Goal: Obtain resource: Download file/media

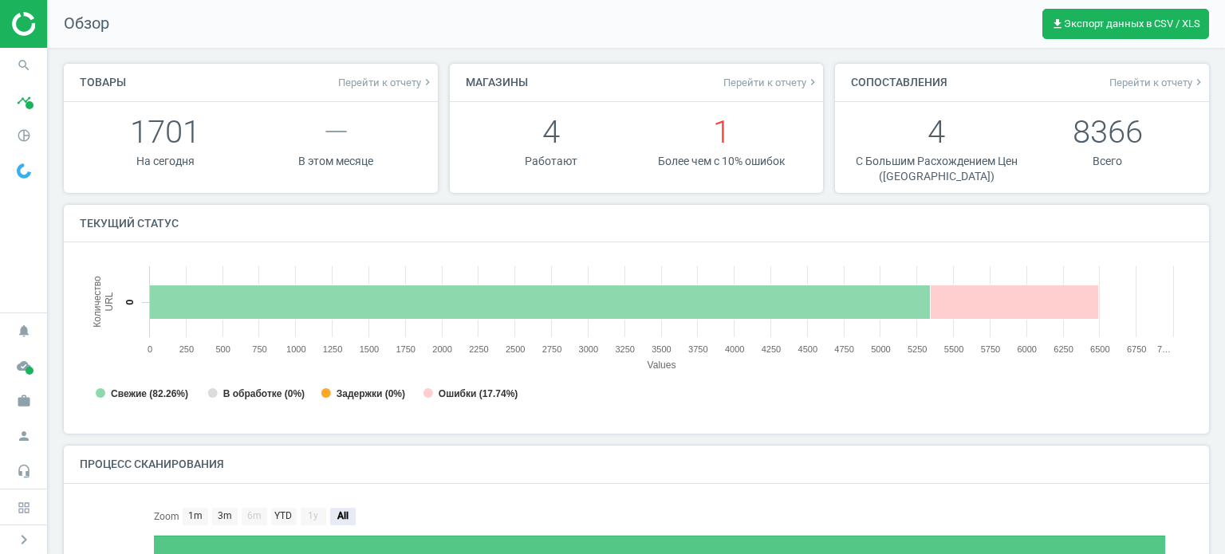
scroll to position [7, 8]
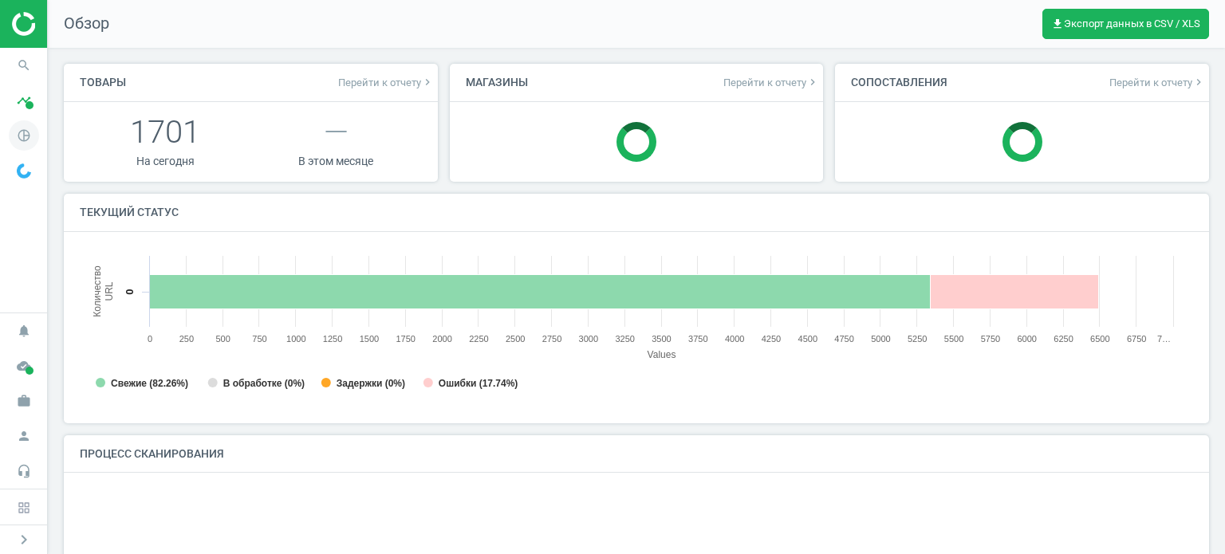
scroll to position [7, 8]
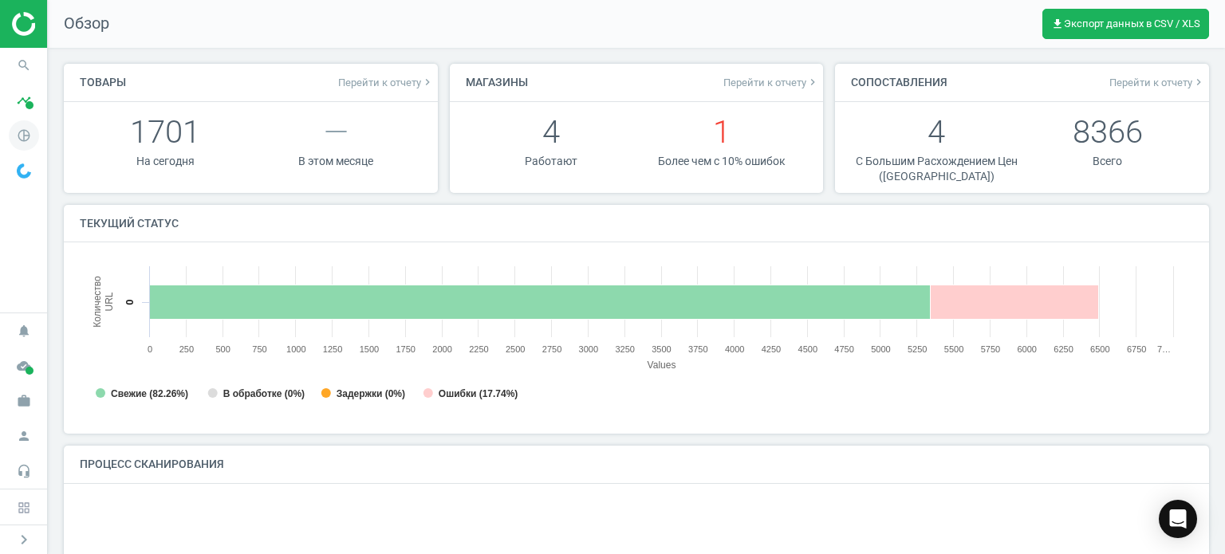
drag, startPoint x: 22, startPoint y: 133, endPoint x: 31, endPoint y: 132, distance: 8.8
click at [22, 133] on icon "pie_chart_outlined" at bounding box center [24, 135] width 30 height 30
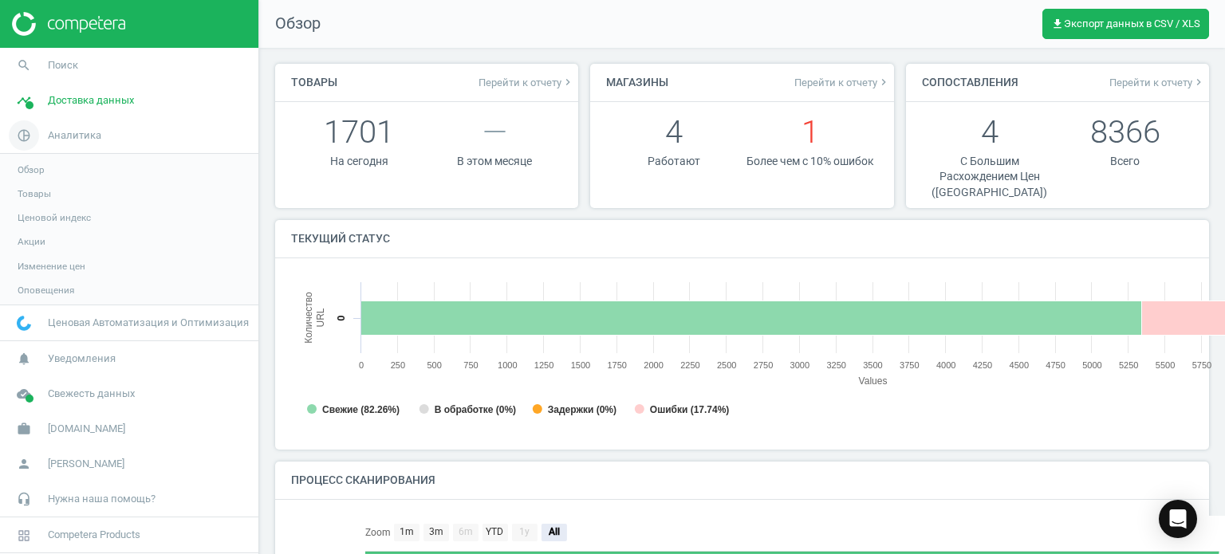
scroll to position [7, 7]
click at [54, 222] on span "Ценовой индекс" at bounding box center [54, 217] width 73 height 13
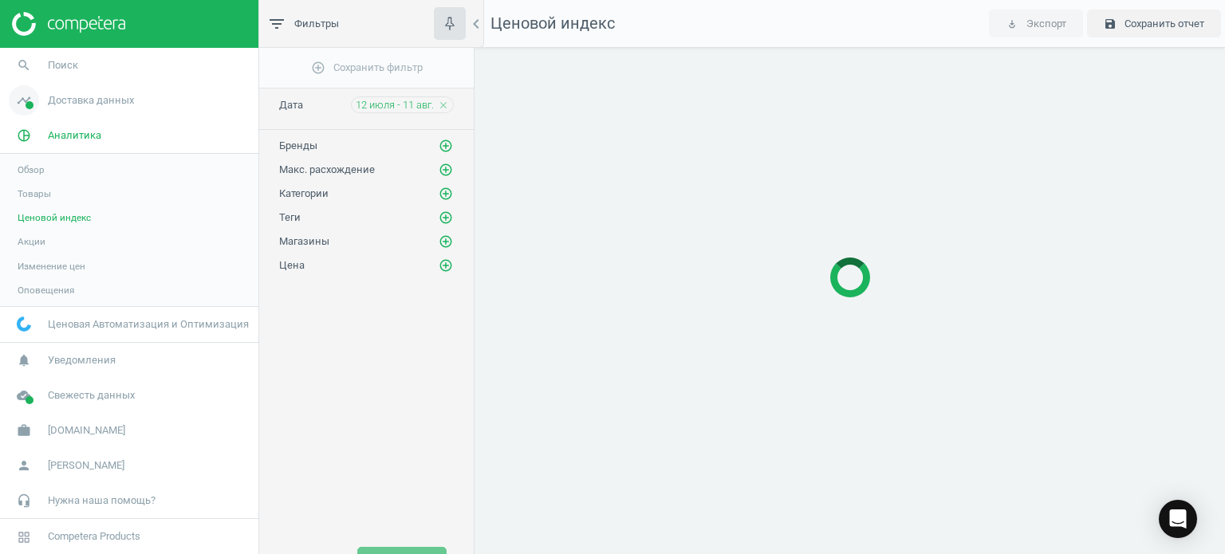
click at [69, 108] on link "timeline Доставка данных" at bounding box center [129, 100] width 258 height 35
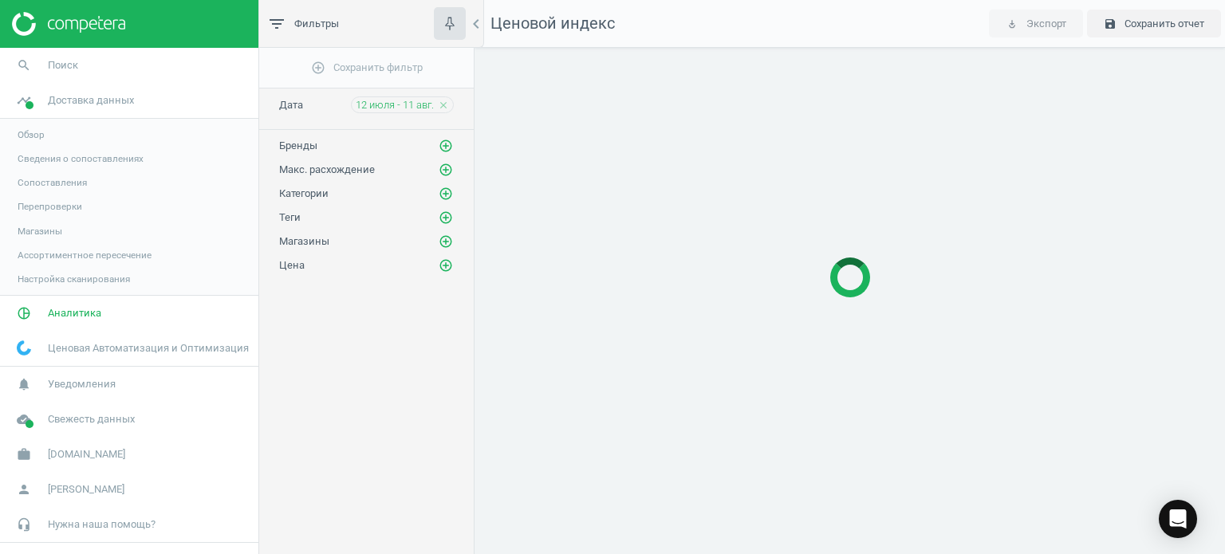
click at [59, 235] on span "Магазины" at bounding box center [40, 231] width 45 height 13
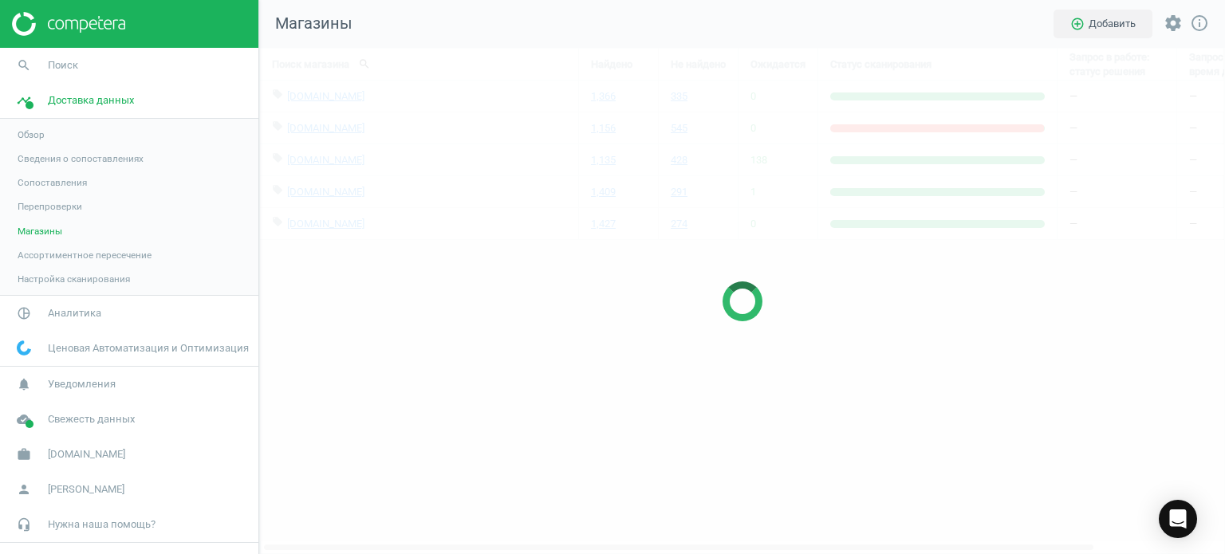
scroll to position [531, 990]
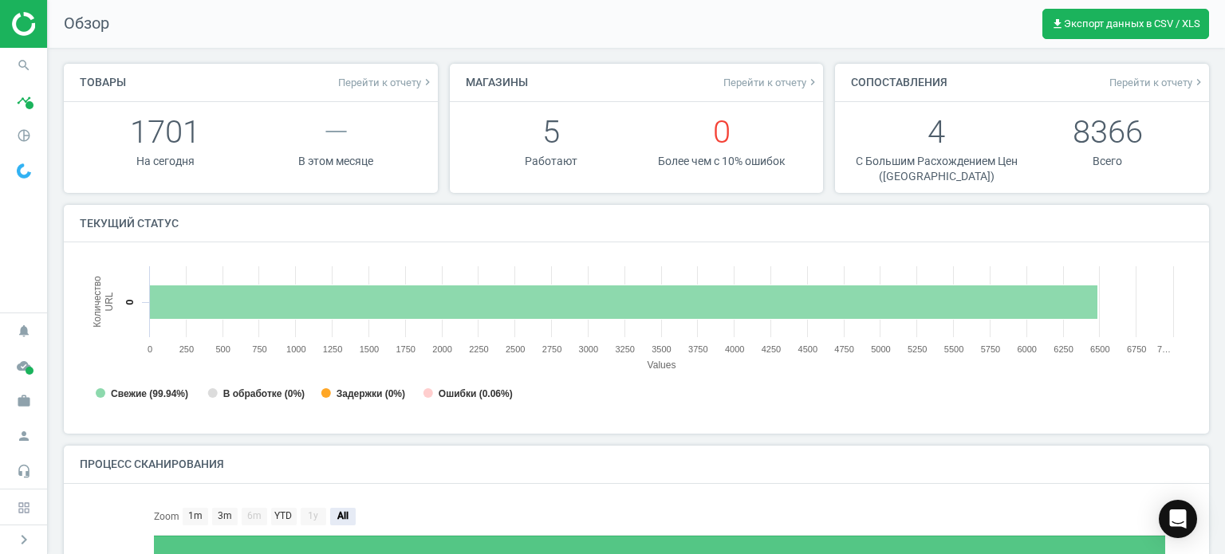
scroll to position [7, 8]
click at [15, 132] on icon "pie_chart_outlined" at bounding box center [24, 135] width 30 height 30
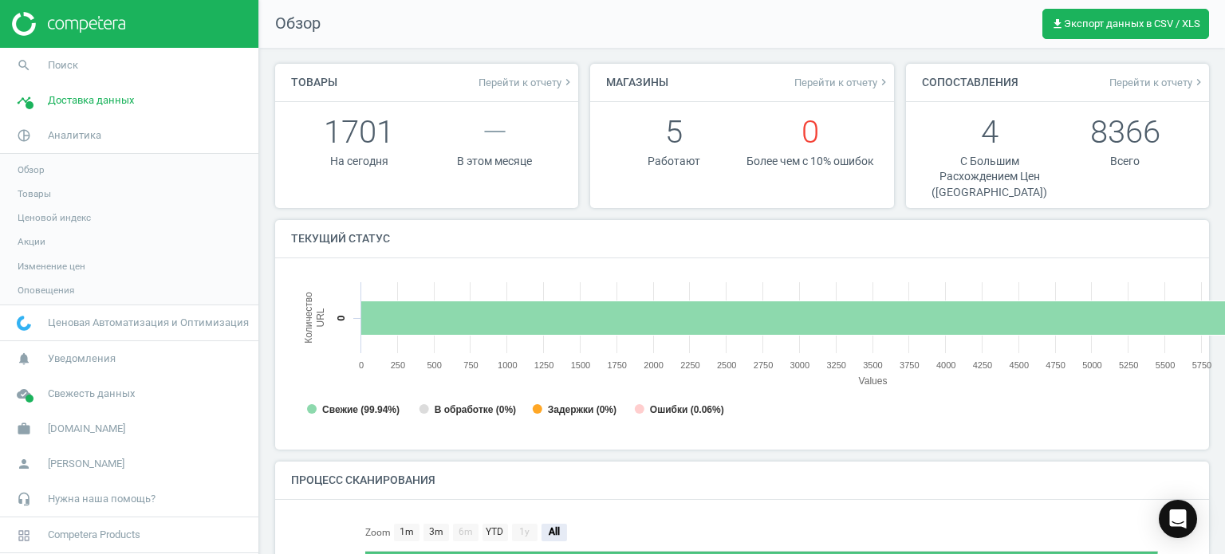
scroll to position [7, 7]
click at [69, 133] on span "Аналитика" at bounding box center [74, 135] width 53 height 14
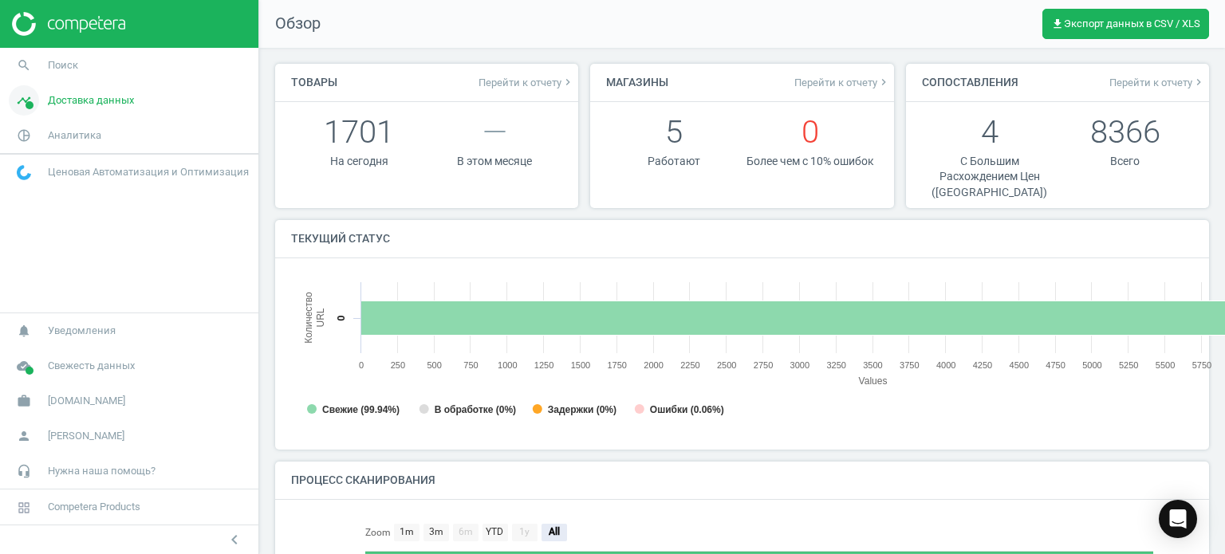
click at [80, 110] on link "timeline Доставка данных" at bounding box center [129, 100] width 258 height 35
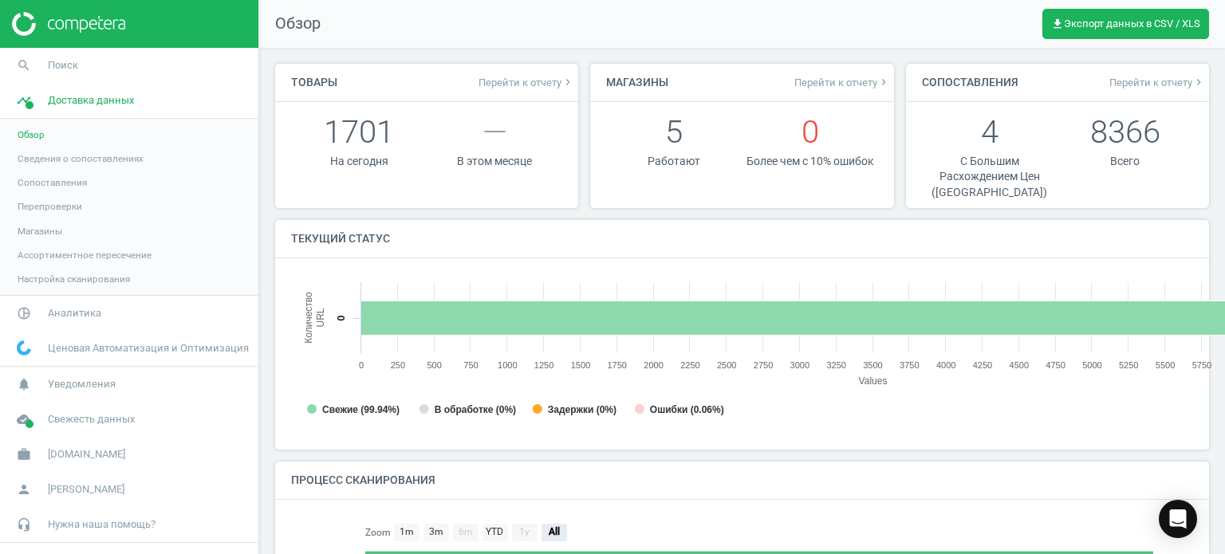
click at [44, 229] on span "Магазины" at bounding box center [40, 231] width 45 height 13
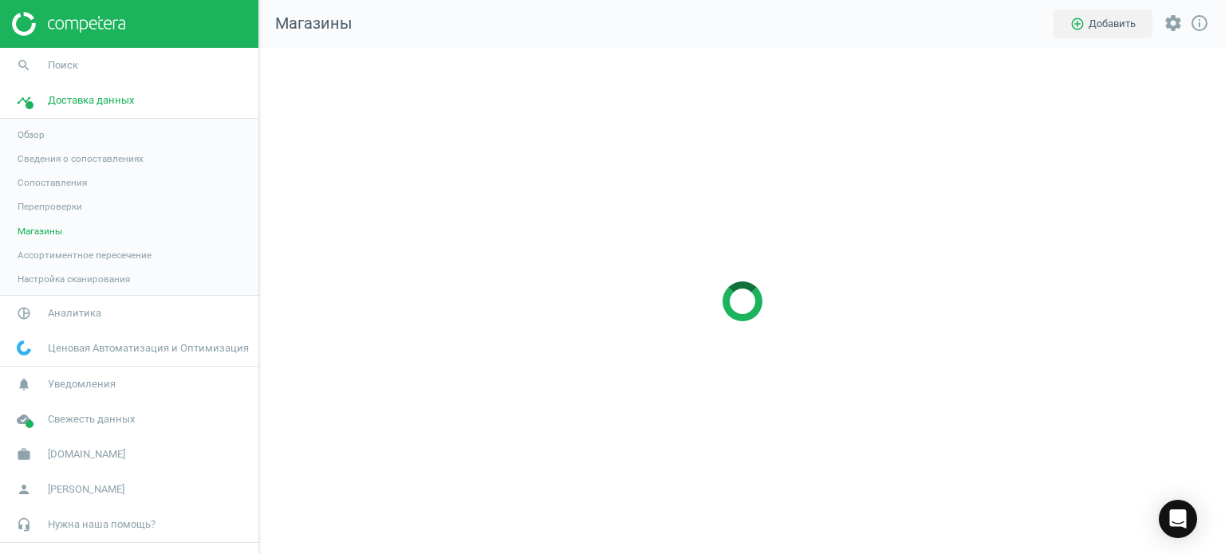
scroll to position [531, 990]
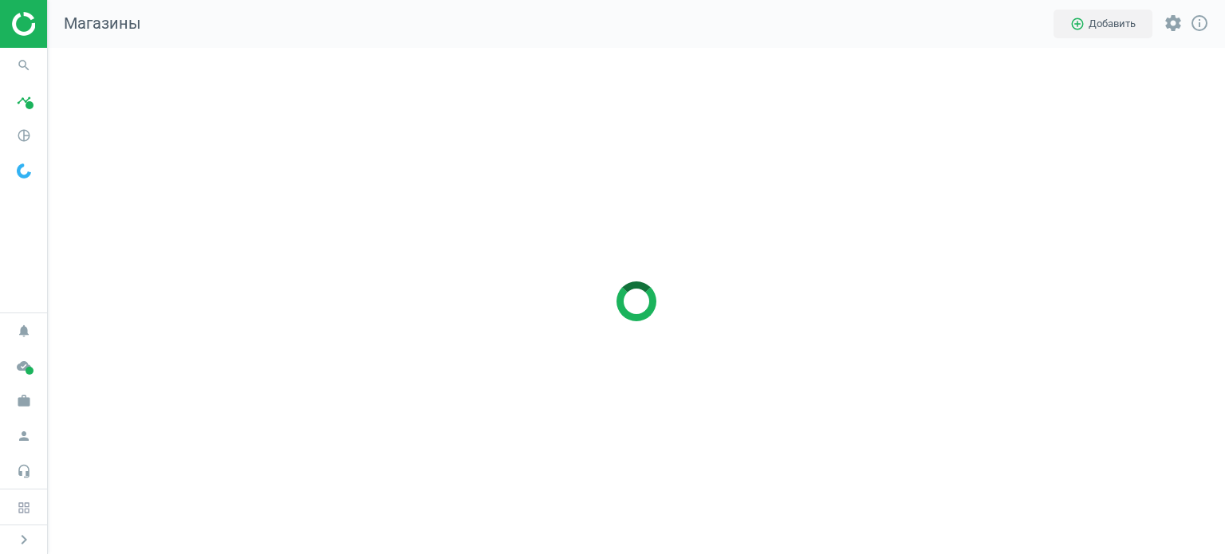
scroll to position [531, 1202]
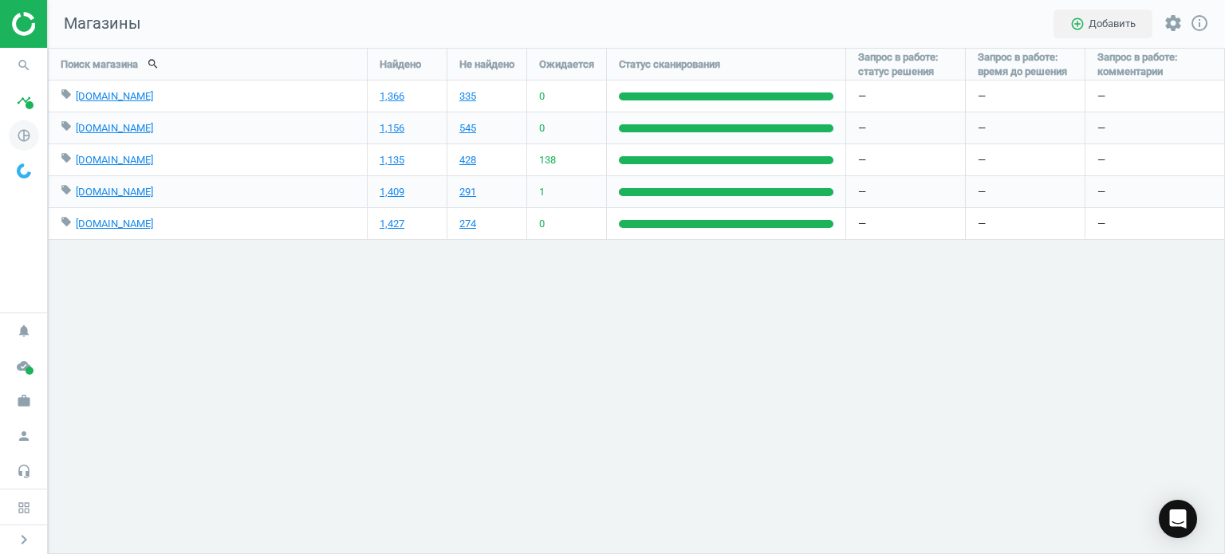
click at [31, 130] on icon "pie_chart_outlined" at bounding box center [24, 135] width 30 height 30
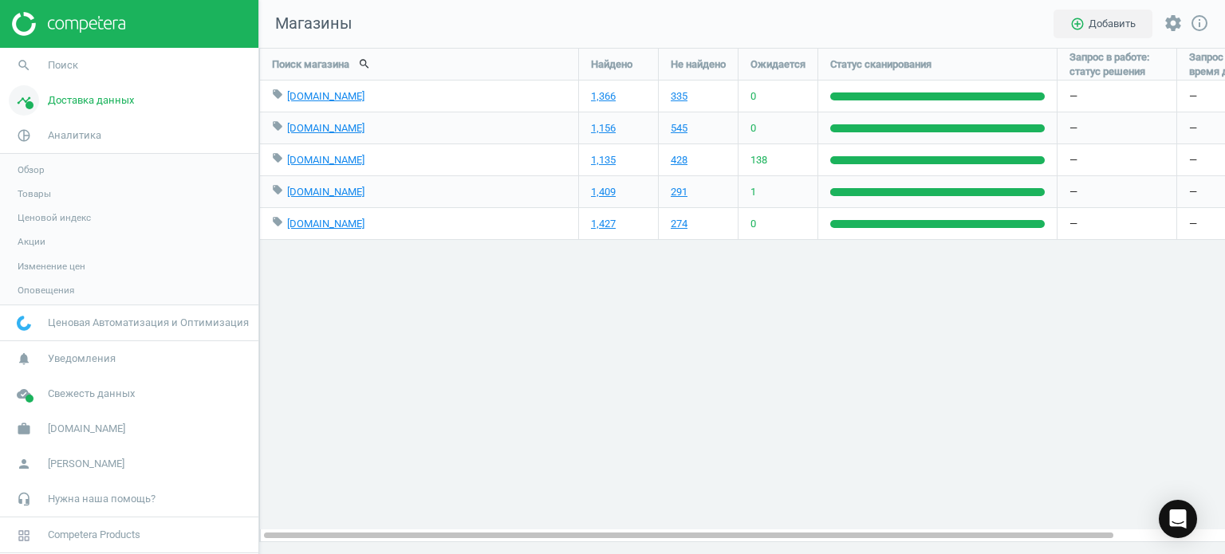
scroll to position [531, 990]
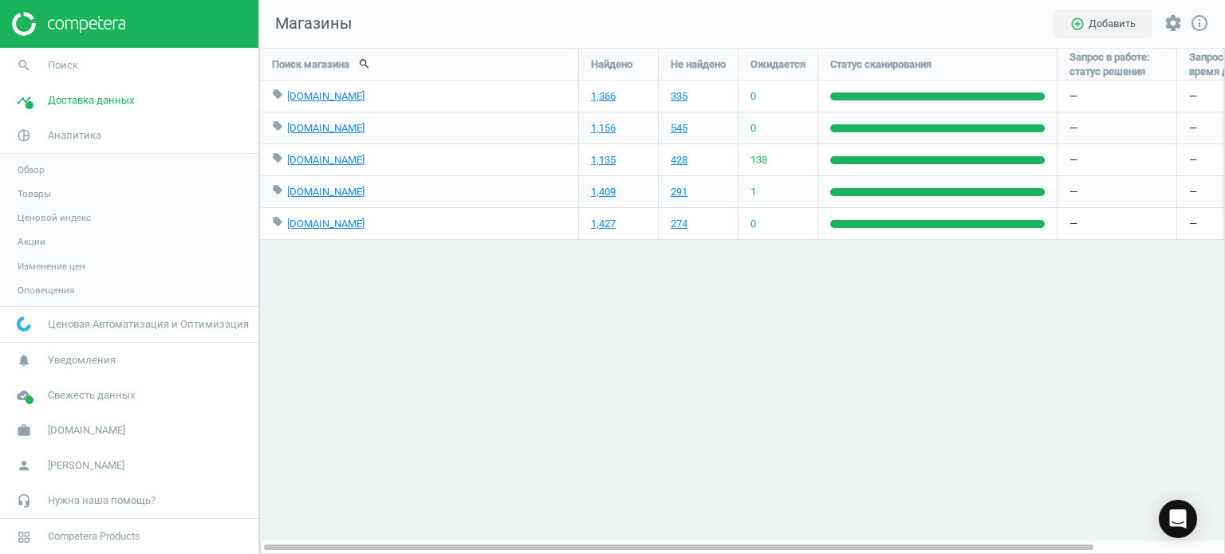
click at [46, 195] on span "Товары" at bounding box center [34, 193] width 33 height 13
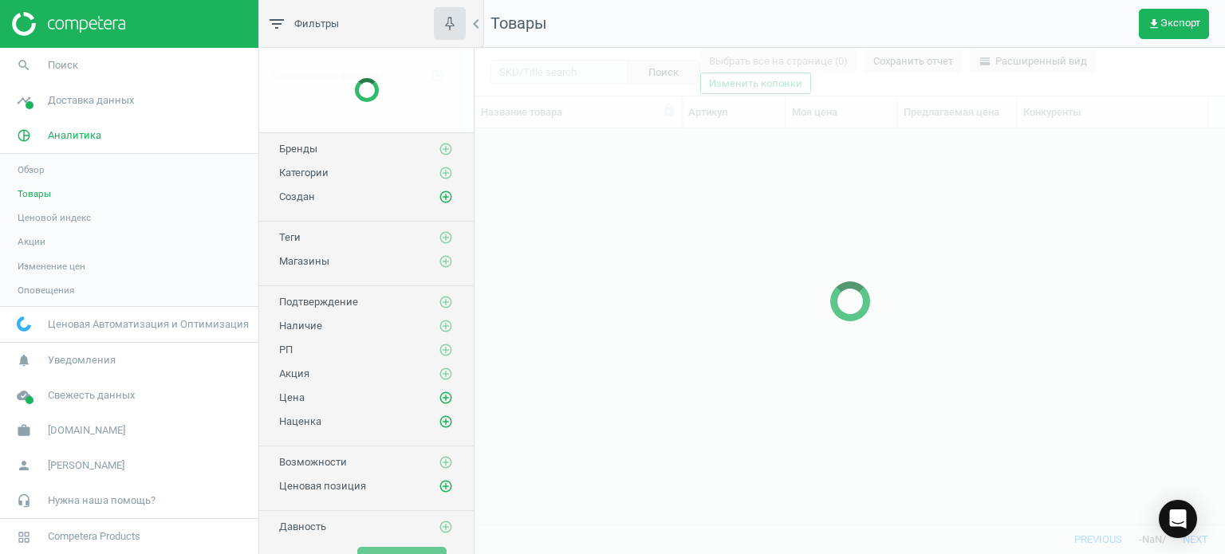
scroll to position [372, 738]
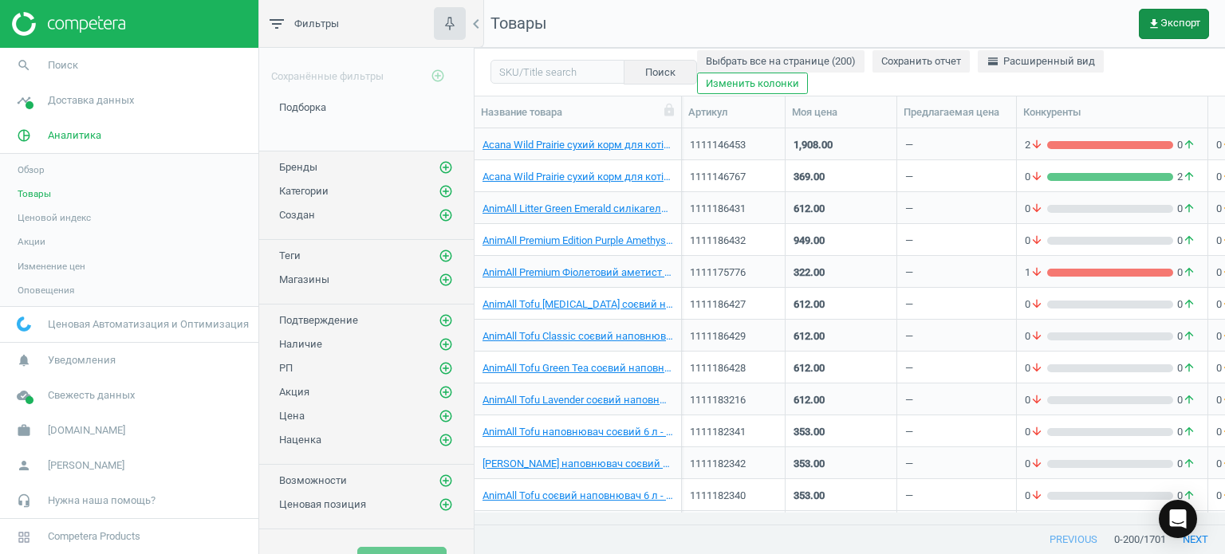
click at [1161, 18] on span "get_app Экспорт" at bounding box center [1174, 24] width 53 height 13
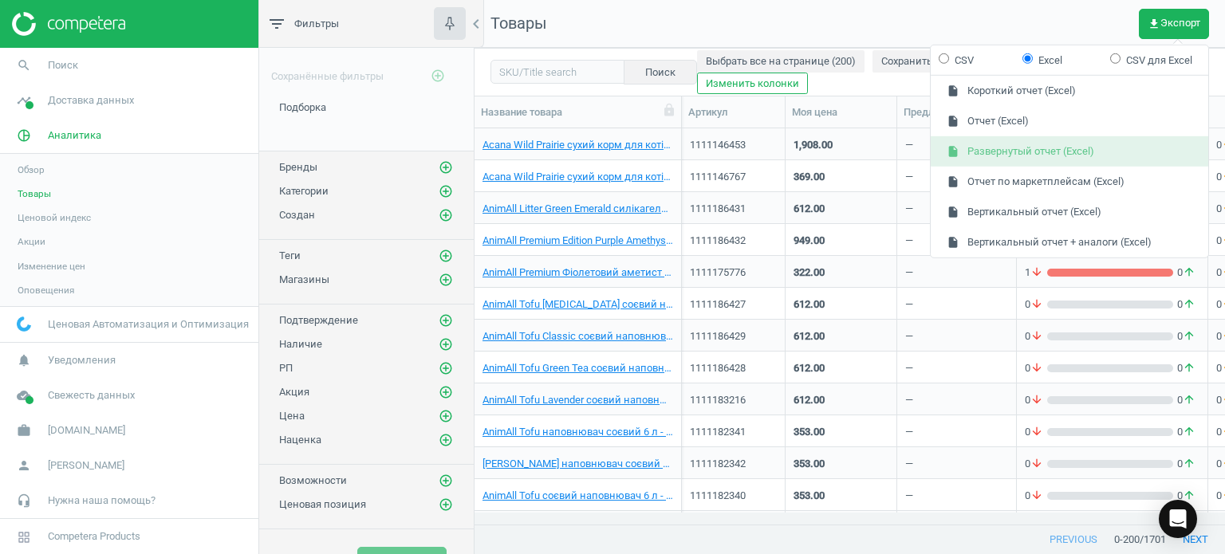
click at [1025, 142] on button "insert_drive_file Развернутый отчет (Excel)" at bounding box center [1070, 151] width 278 height 30
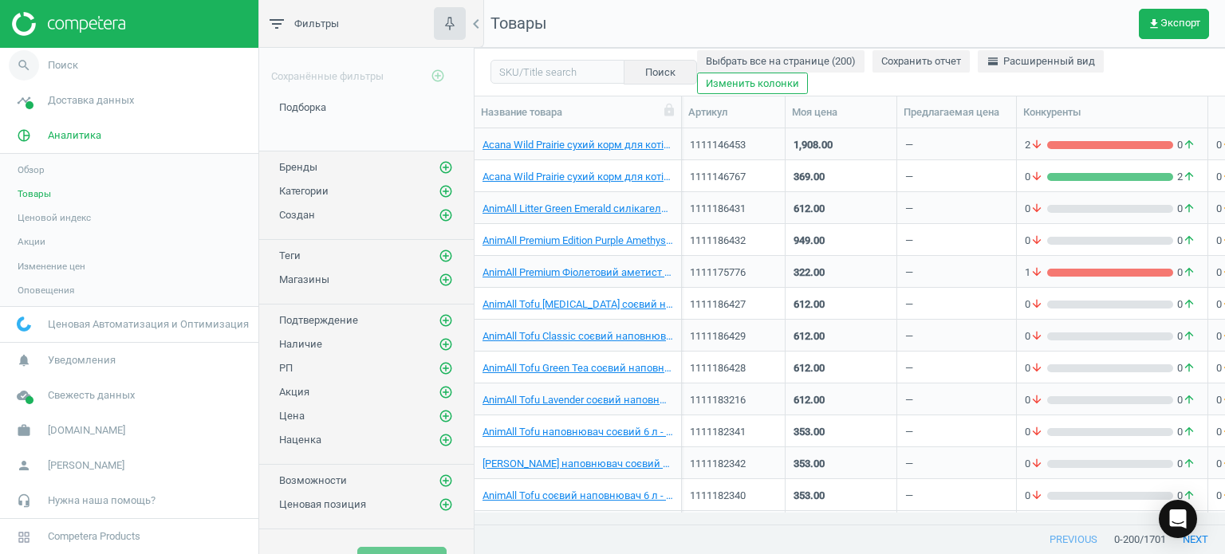
click at [77, 60] on link "search Поиск" at bounding box center [129, 65] width 258 height 35
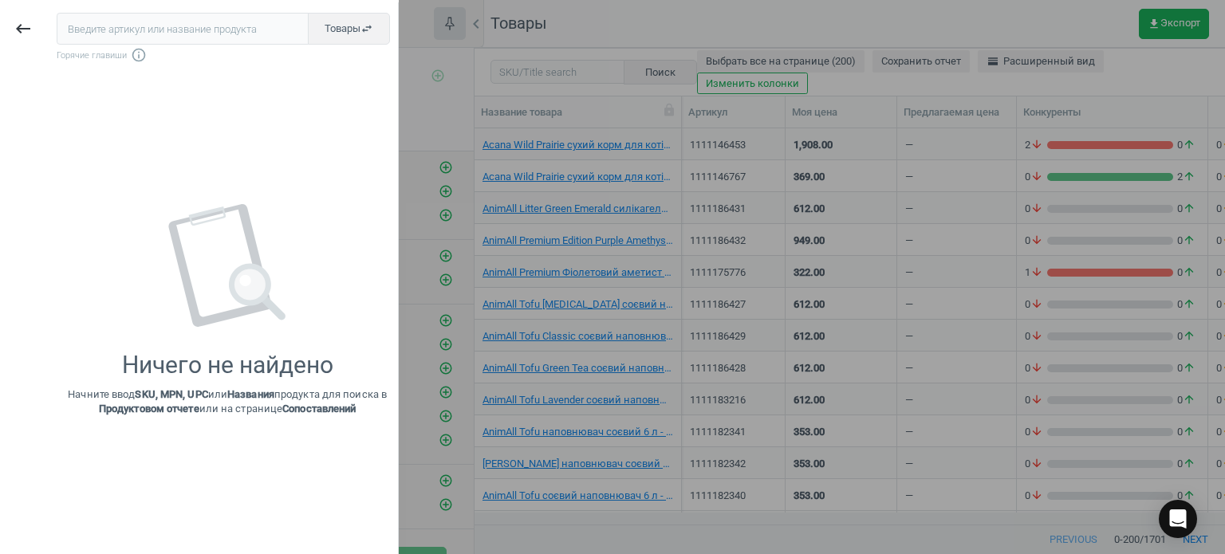
click at [124, 30] on input "text" at bounding box center [183, 29] width 252 height 32
type input "v"
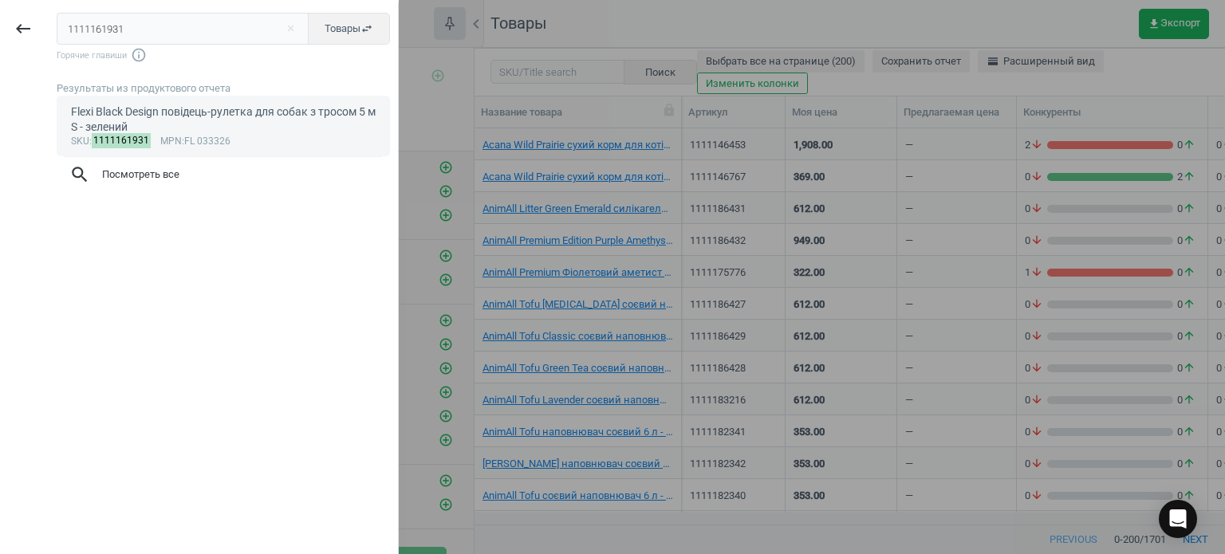
type input "1111161931"
click at [128, 112] on div "Flexi Black Design повідець-рулетка для собак з тросом 5 м S - зелений" at bounding box center [223, 119] width 305 height 31
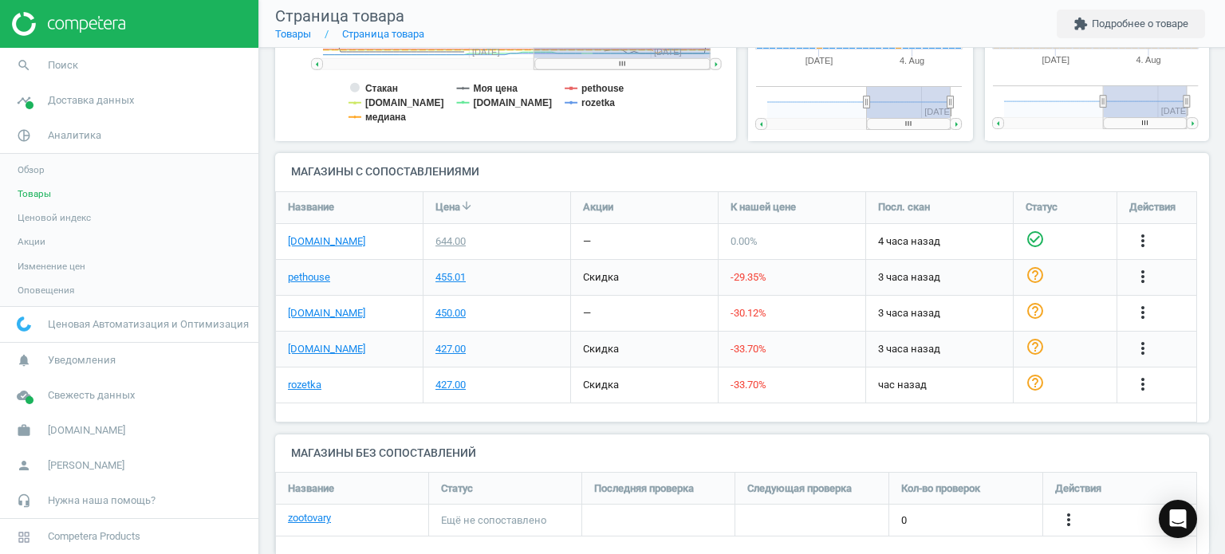
scroll to position [463, 0]
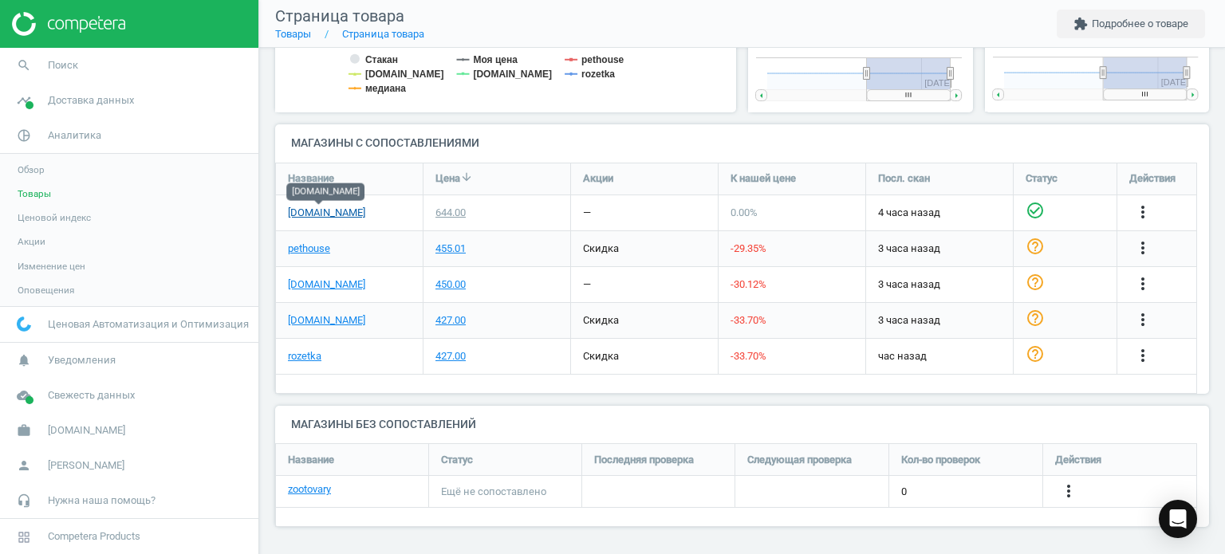
click at [336, 216] on link "[DOMAIN_NAME]" at bounding box center [326, 213] width 77 height 14
click at [305, 358] on link "rozetka" at bounding box center [304, 356] width 33 height 14
